Goal: Information Seeking & Learning: Learn about a topic

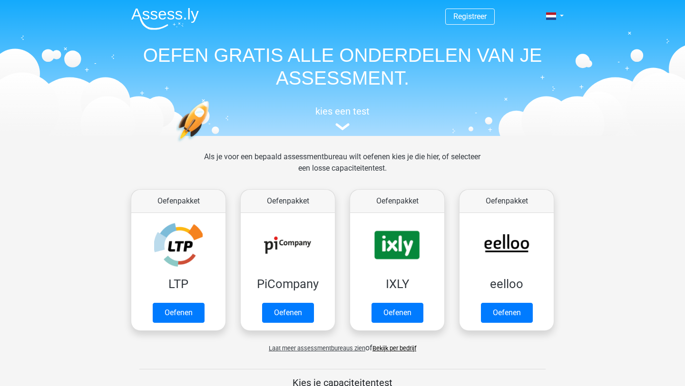
scroll to position [369, 0]
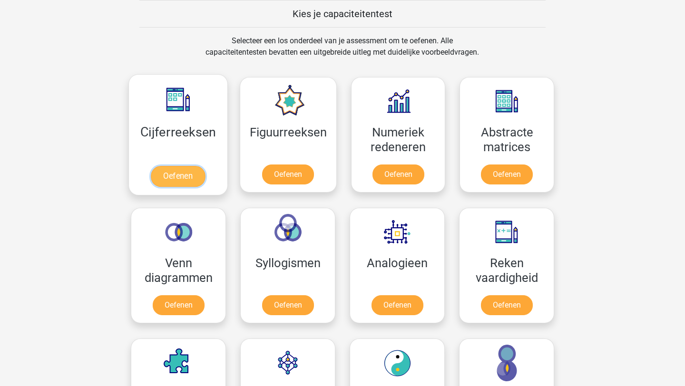
click at [180, 178] on link "Oefenen" at bounding box center [178, 176] width 54 height 21
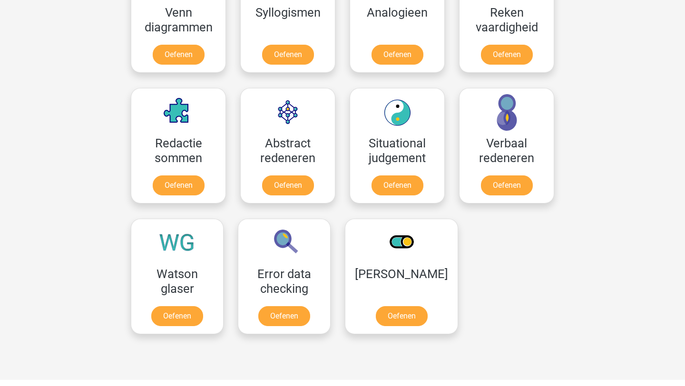
scroll to position [621, 0]
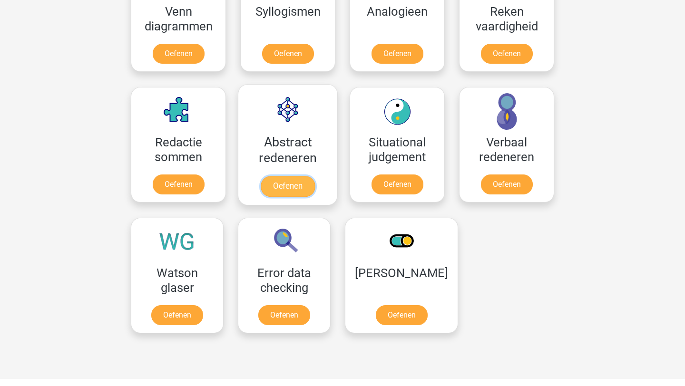
click at [285, 176] on link "Oefenen" at bounding box center [288, 186] width 54 height 21
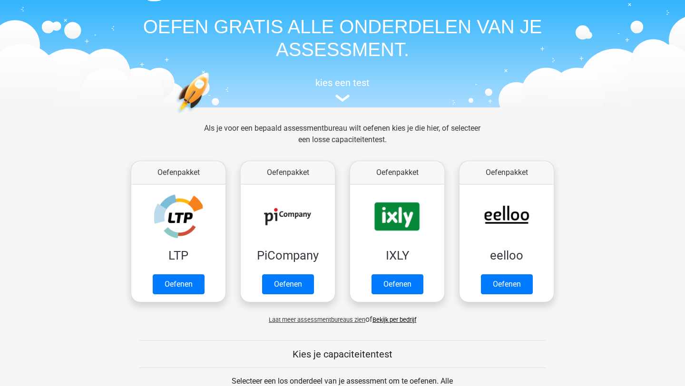
scroll to position [37, 0]
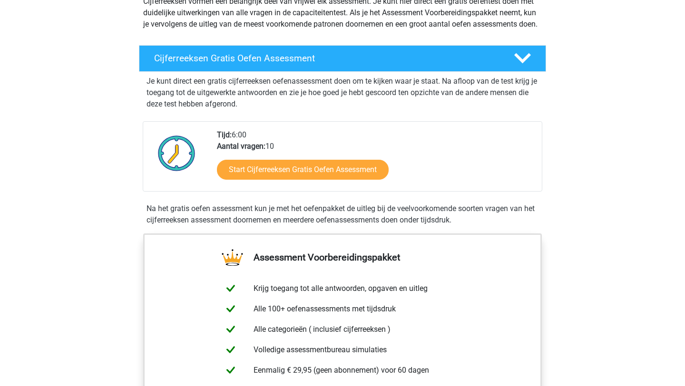
scroll to position [125, 0]
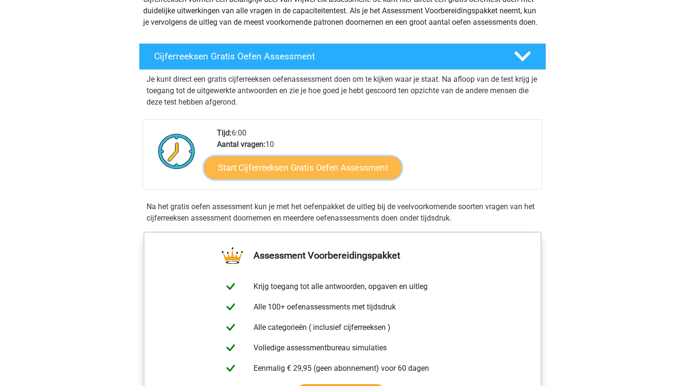
click at [269, 177] on link "Start Cijferreeksen Gratis Oefen Assessment" at bounding box center [302, 167] width 197 height 23
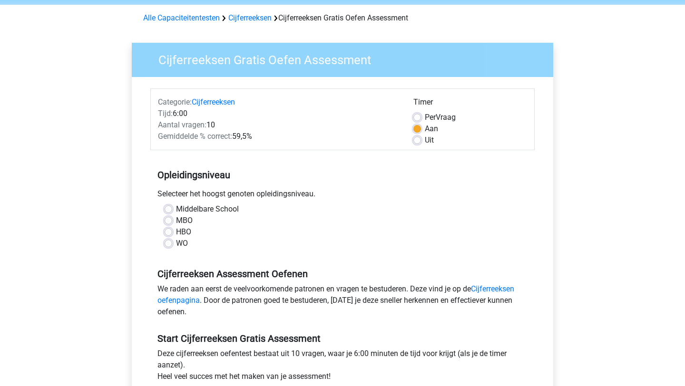
scroll to position [36, 0]
click at [176, 230] on label "HBO" at bounding box center [183, 231] width 15 height 11
click at [170, 230] on input "HBO" at bounding box center [169, 231] width 8 height 10
radio input "true"
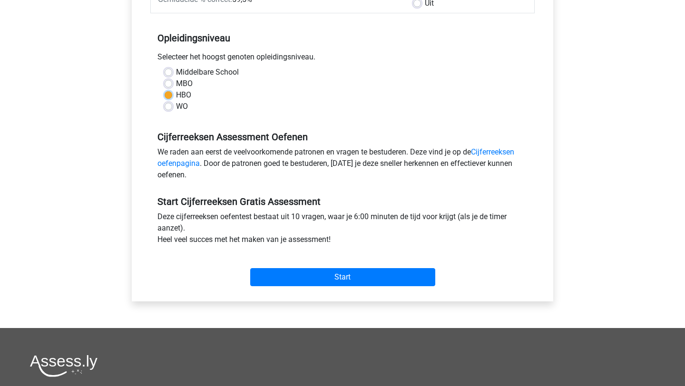
scroll to position [176, 0]
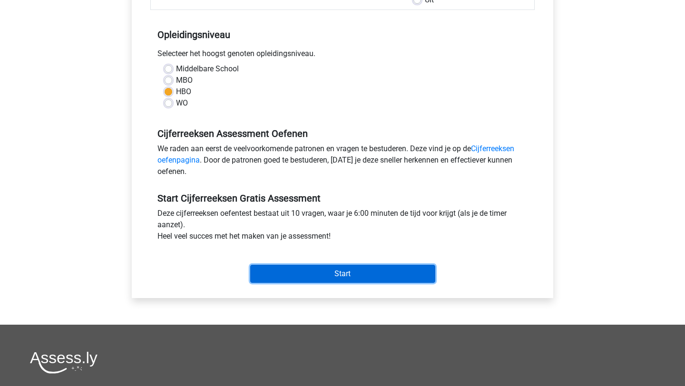
click at [335, 273] on input "Start" at bounding box center [342, 274] width 185 height 18
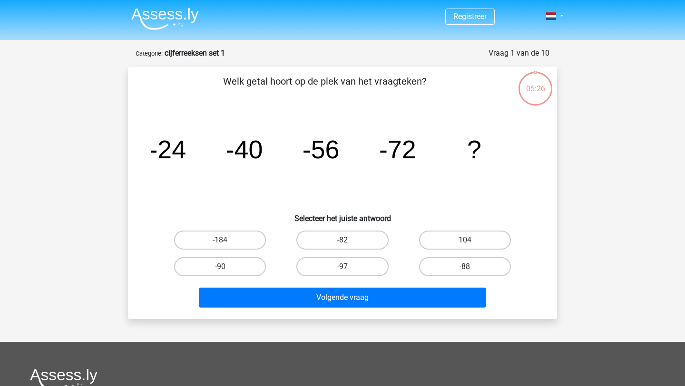
click at [475, 270] on label "-88" at bounding box center [465, 266] width 92 height 19
click at [471, 270] on input "-88" at bounding box center [468, 270] width 6 height 6
radio input "true"
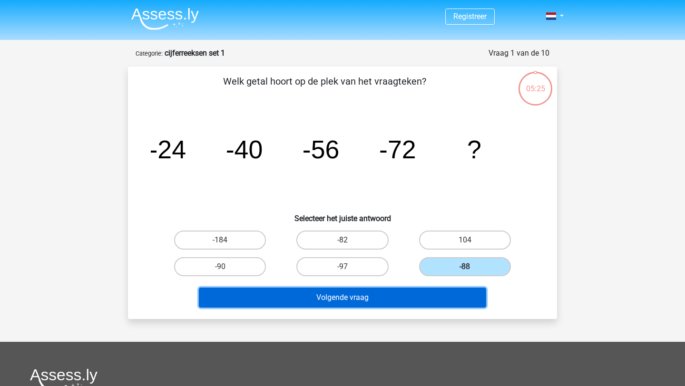
click at [401, 304] on button "Volgende vraag" at bounding box center [343, 298] width 288 height 20
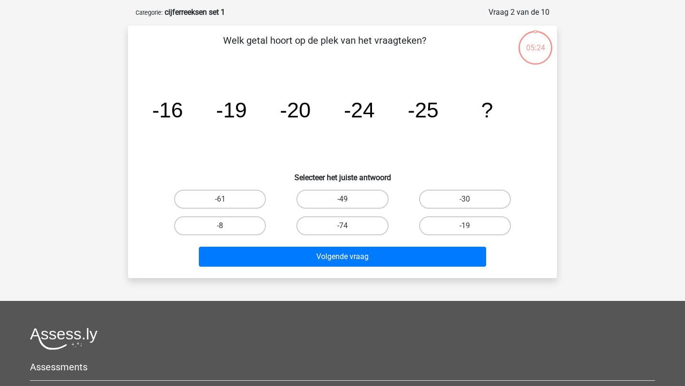
scroll to position [48, 0]
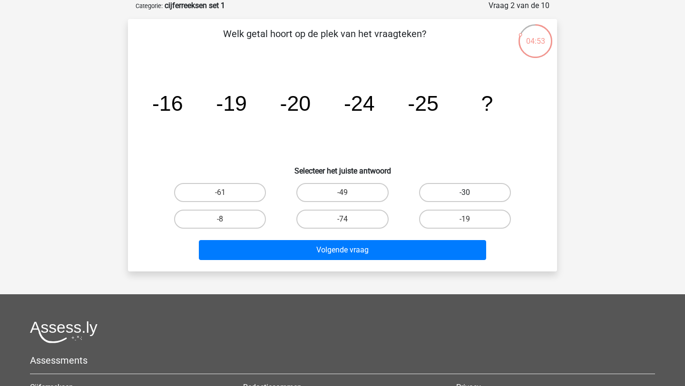
click at [449, 196] on label "-30" at bounding box center [465, 192] width 92 height 19
click at [465, 196] on input "-30" at bounding box center [468, 196] width 6 height 6
radio input "true"
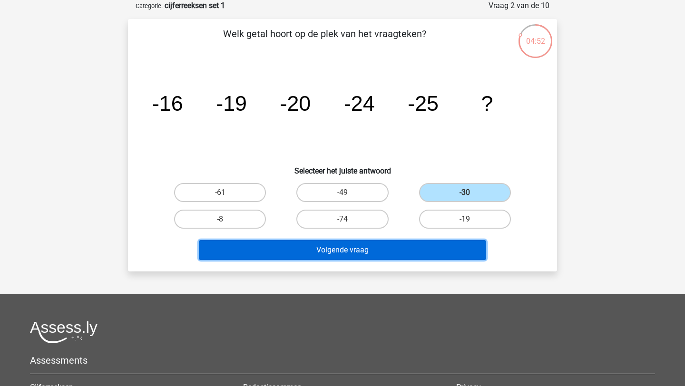
click at [384, 254] on button "Volgende vraag" at bounding box center [343, 250] width 288 height 20
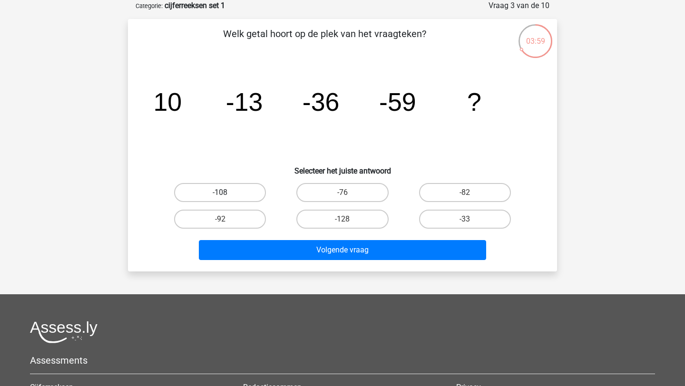
click at [229, 190] on label "-108" at bounding box center [220, 192] width 92 height 19
click at [226, 193] on input "-108" at bounding box center [223, 196] width 6 height 6
radio input "true"
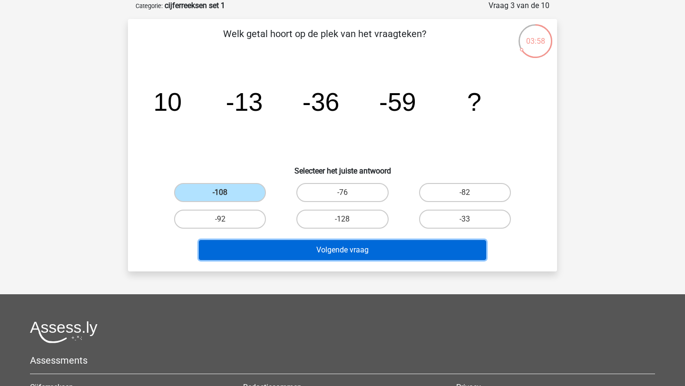
click at [333, 248] on button "Volgende vraag" at bounding box center [343, 250] width 288 height 20
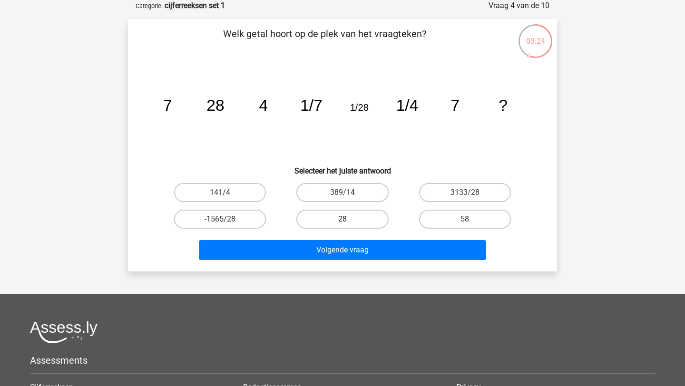
click at [345, 218] on label "28" at bounding box center [342, 219] width 92 height 19
click at [345, 219] on input "28" at bounding box center [346, 222] width 6 height 6
radio input "true"
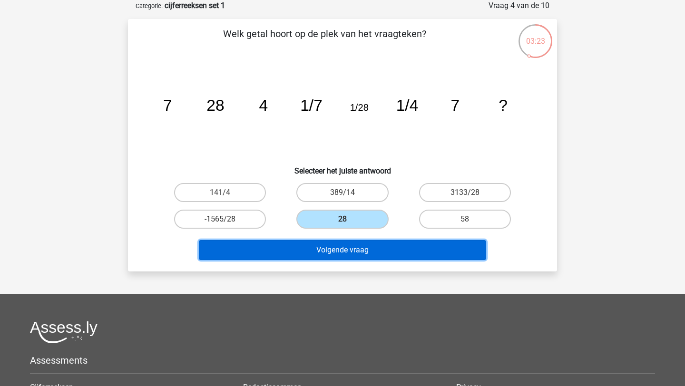
click at [339, 252] on button "Volgende vraag" at bounding box center [343, 250] width 288 height 20
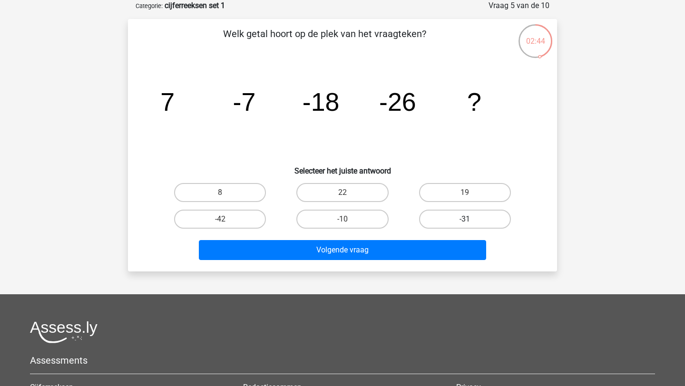
click at [453, 218] on label "-31" at bounding box center [465, 219] width 92 height 19
click at [465, 219] on input "-31" at bounding box center [468, 222] width 6 height 6
radio input "true"
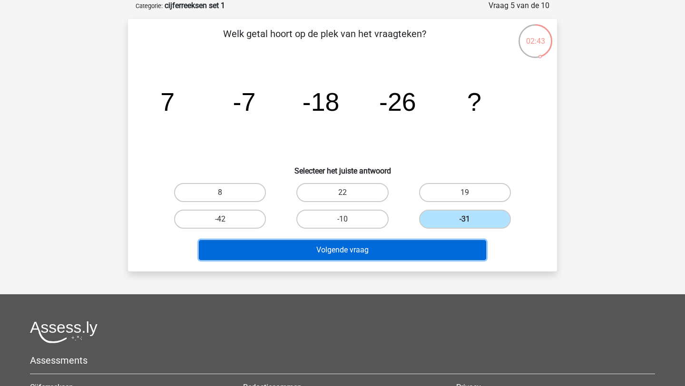
click at [398, 256] on button "Volgende vraag" at bounding box center [343, 250] width 288 height 20
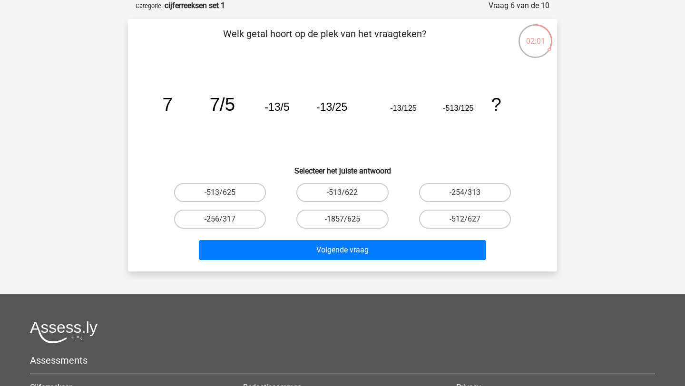
click at [338, 221] on label "-1857/625" at bounding box center [342, 219] width 92 height 19
click at [343, 221] on input "-1857/625" at bounding box center [346, 222] width 6 height 6
radio input "true"
click at [202, 191] on label "-513/625" at bounding box center [220, 192] width 92 height 19
click at [220, 193] on input "-513/625" at bounding box center [223, 196] width 6 height 6
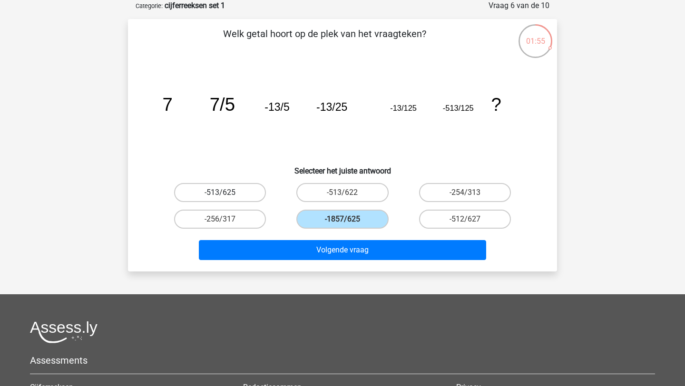
radio input "true"
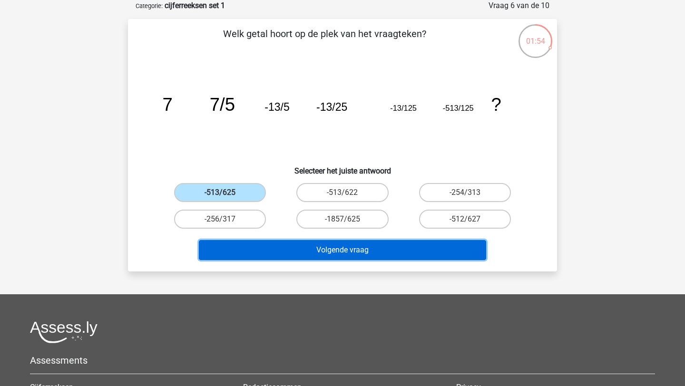
click at [367, 254] on button "Volgende vraag" at bounding box center [343, 250] width 288 height 20
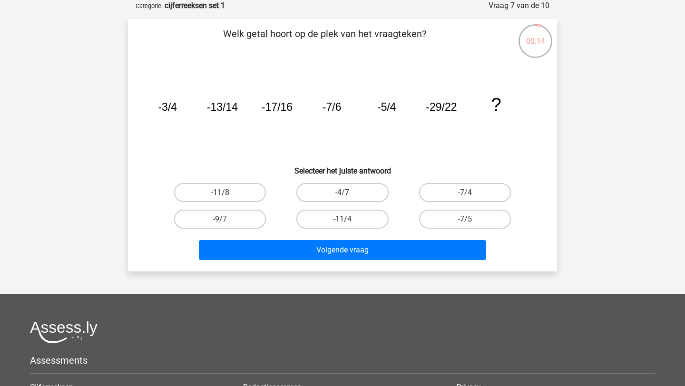
click at [243, 191] on label "-11/8" at bounding box center [220, 192] width 92 height 19
click at [226, 193] on input "-11/8" at bounding box center [223, 196] width 6 height 6
radio input "true"
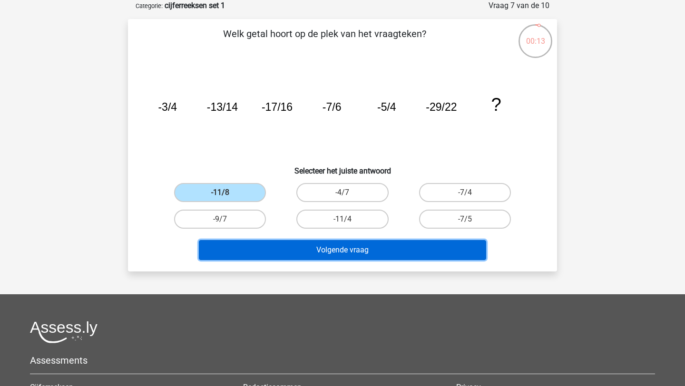
click at [325, 246] on button "Volgende vraag" at bounding box center [343, 250] width 288 height 20
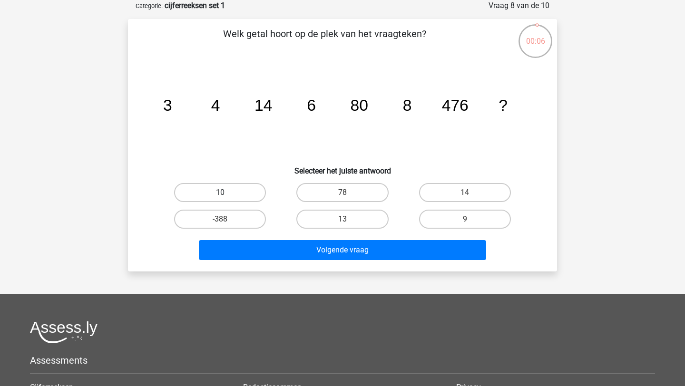
click at [233, 193] on label "10" at bounding box center [220, 192] width 92 height 19
click at [226, 193] on input "10" at bounding box center [223, 196] width 6 height 6
radio input "true"
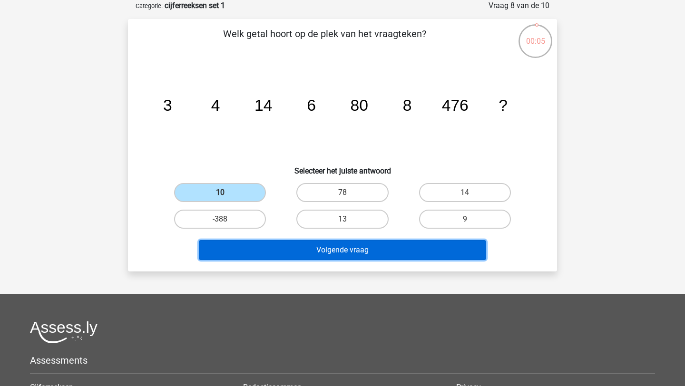
click at [344, 247] on button "Volgende vraag" at bounding box center [343, 250] width 288 height 20
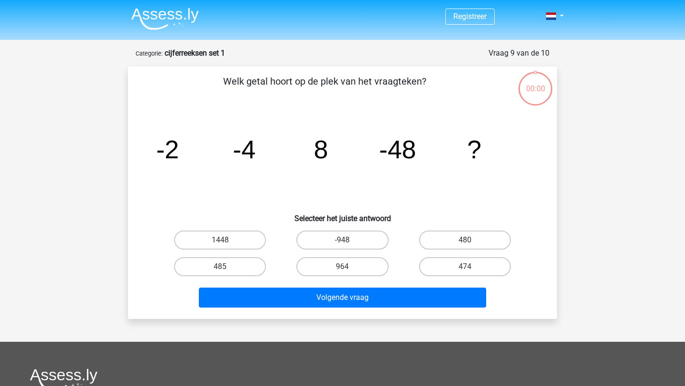
scroll to position [48, 0]
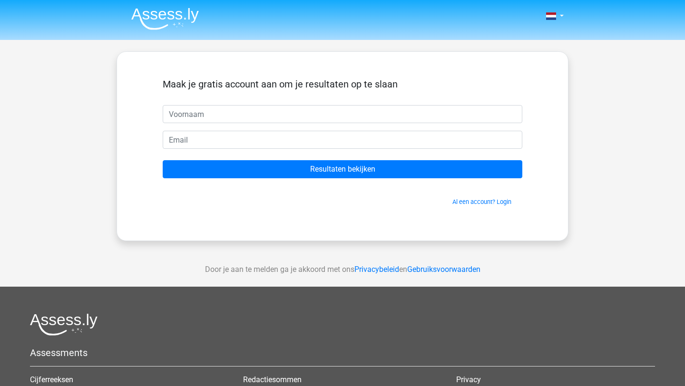
click at [191, 114] on input "text" at bounding box center [343, 114] width 360 height 18
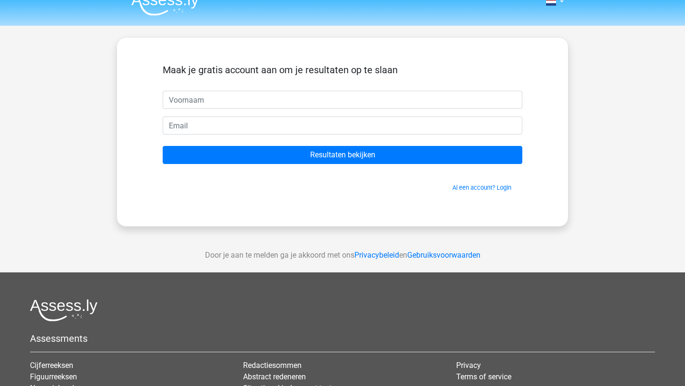
scroll to position [4, 0]
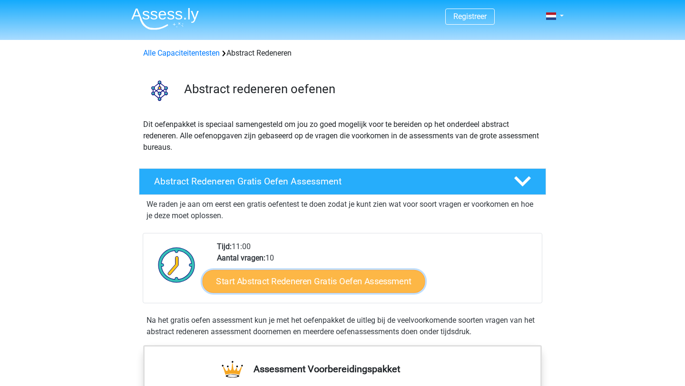
click at [291, 275] on link "Start Abstract Redeneren Gratis Oefen Assessment" at bounding box center [314, 281] width 223 height 23
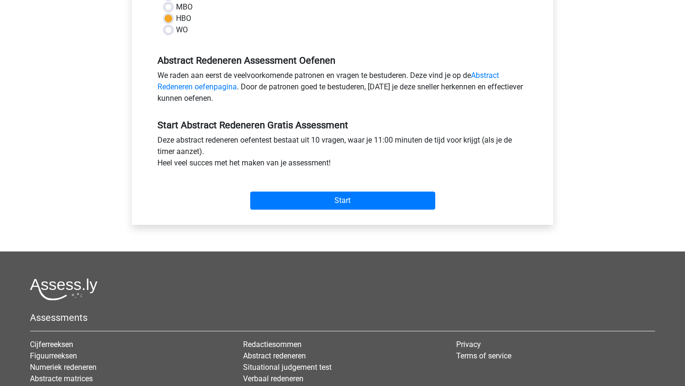
scroll to position [267, 0]
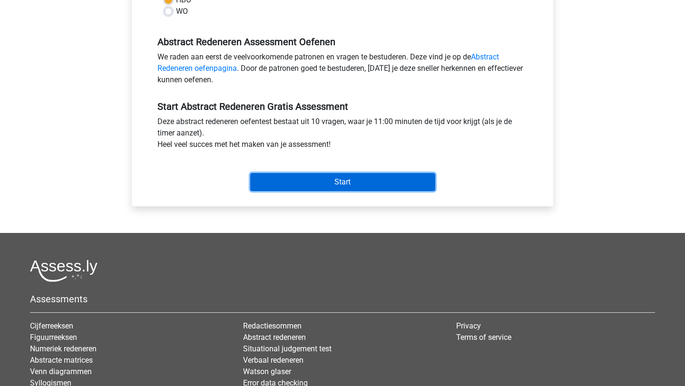
click at [357, 176] on input "Start" at bounding box center [342, 182] width 185 height 18
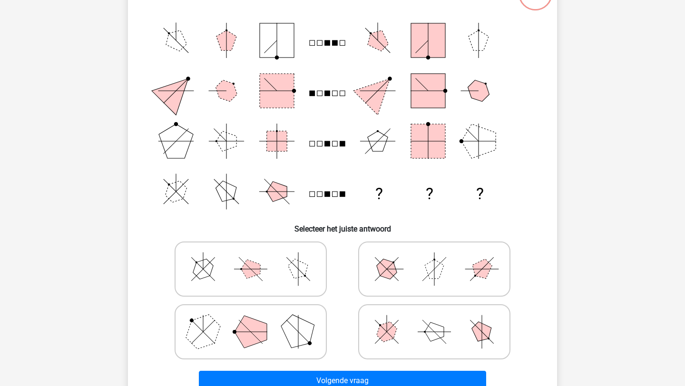
scroll to position [107, 0]
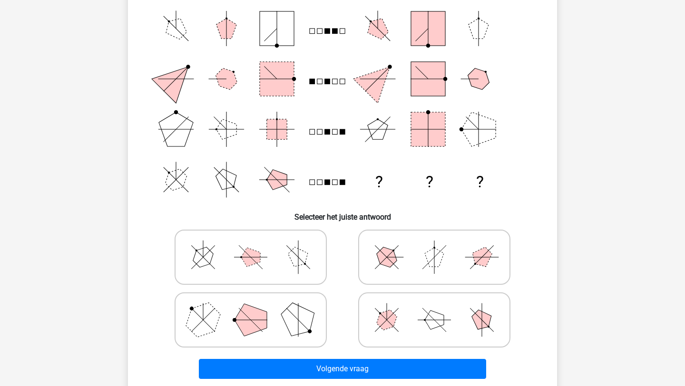
click at [390, 323] on polygon at bounding box center [386, 319] width 27 height 27
click at [434, 308] on input "radio" at bounding box center [437, 305] width 6 height 6
radio input "true"
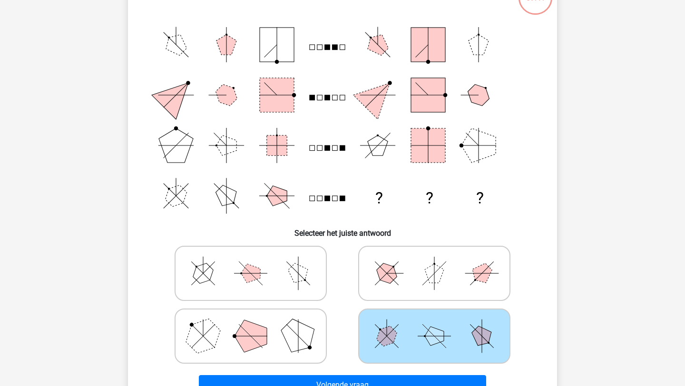
scroll to position [62, 0]
